Goal: Transaction & Acquisition: Purchase product/service

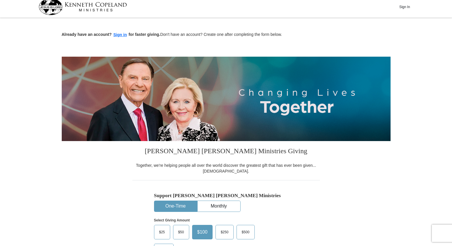
scroll to position [5, 0]
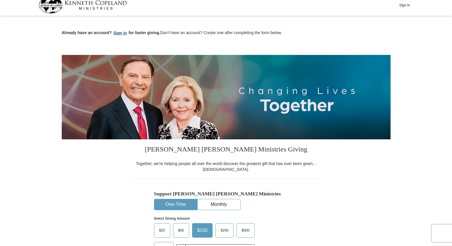
click at [116, 32] on button "Sign in" at bounding box center [120, 33] width 17 height 7
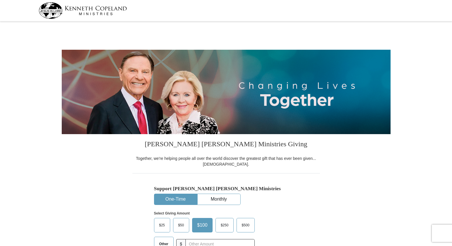
select select "FL"
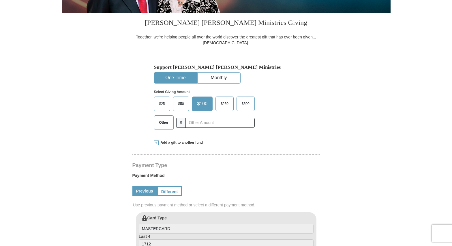
scroll to position [126, 0]
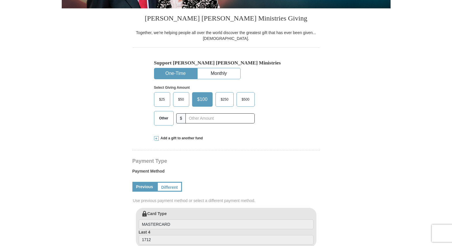
click at [163, 122] on span "Other" at bounding box center [163, 118] width 15 height 9
click at [0, 0] on input "Other" at bounding box center [0, 0] width 0 height 0
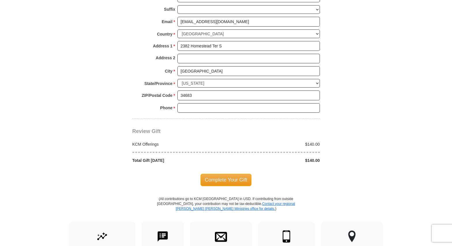
scroll to position [425, 0]
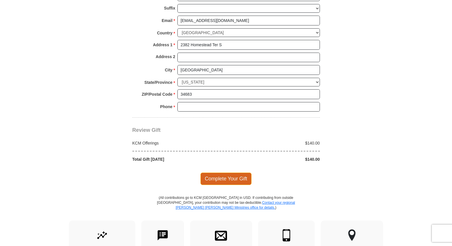
type input "140.00"
click at [226, 178] on span "Complete Your Gift" at bounding box center [226, 178] width 51 height 12
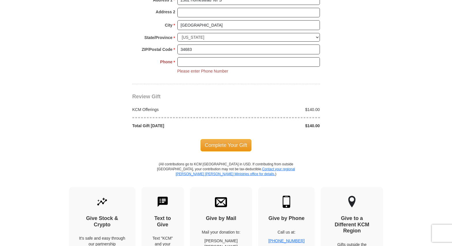
scroll to position [469, 0]
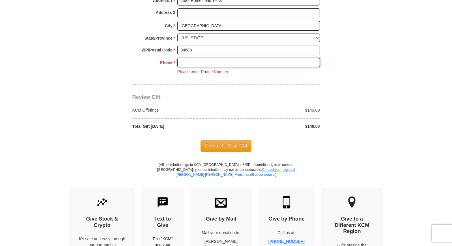
click at [197, 62] on input "Phone * *" at bounding box center [248, 63] width 143 height 10
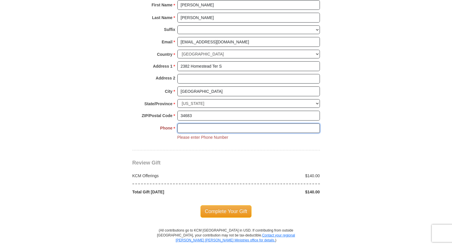
scroll to position [402, 0]
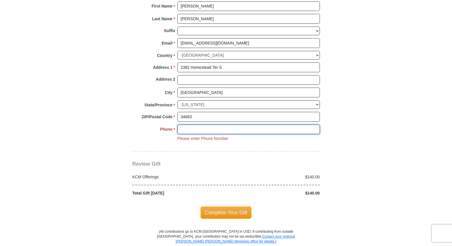
click at [199, 127] on input "Phone * *" at bounding box center [248, 129] width 143 height 10
type input "8137667379"
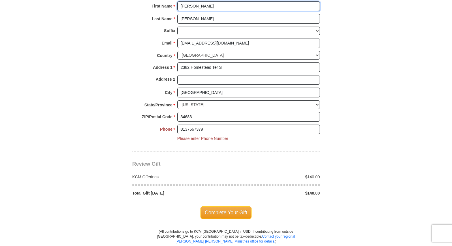
type input "Cory"
click at [299, 146] on div "Phone * * 8137667379 Please enter Phone Number Please enter Phone" at bounding box center [226, 136] width 188 height 24
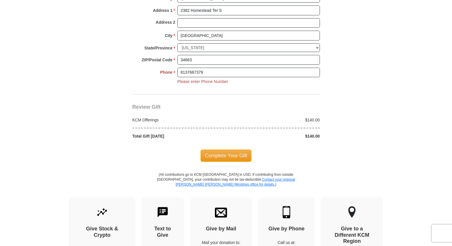
scroll to position [461, 0]
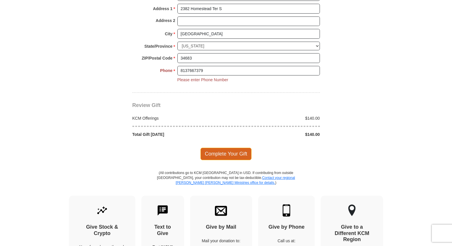
click at [222, 152] on span "Complete Your Gift" at bounding box center [226, 153] width 51 height 12
